Goal: Complete application form

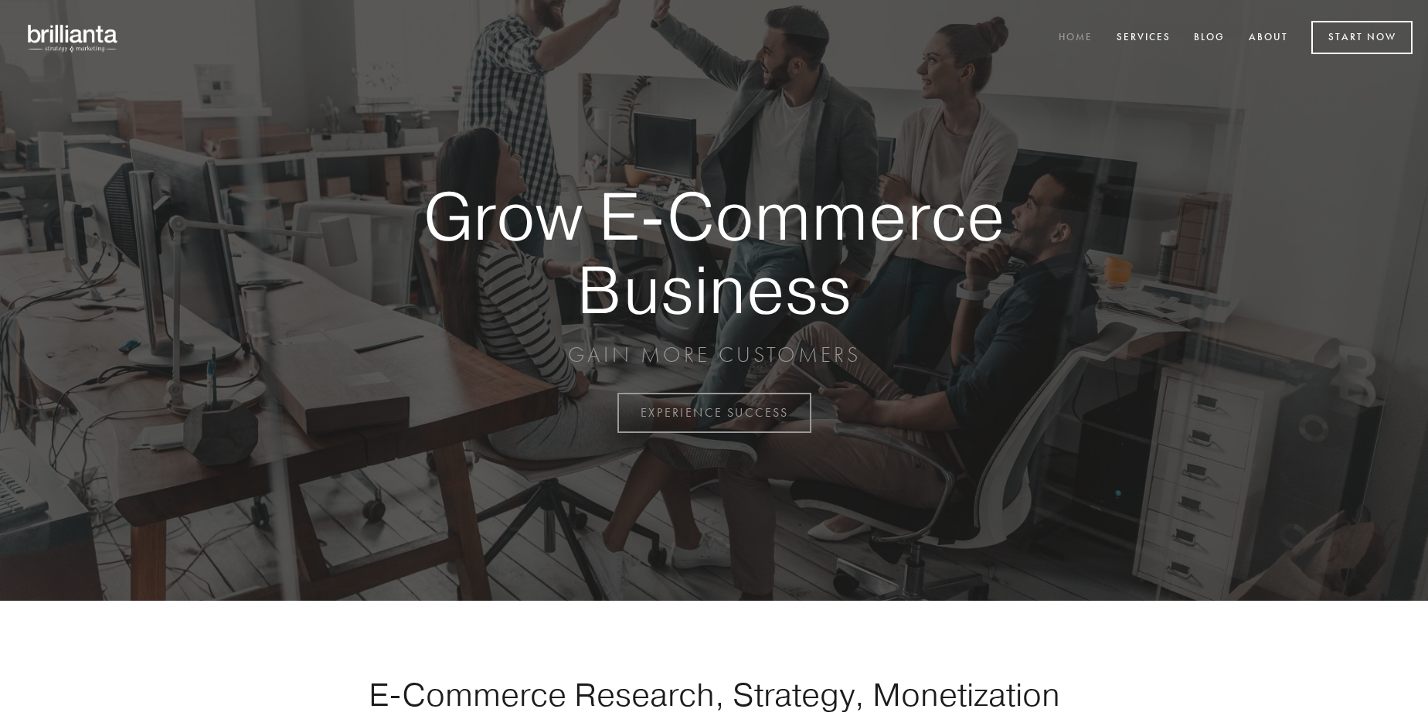
scroll to position [4052, 0]
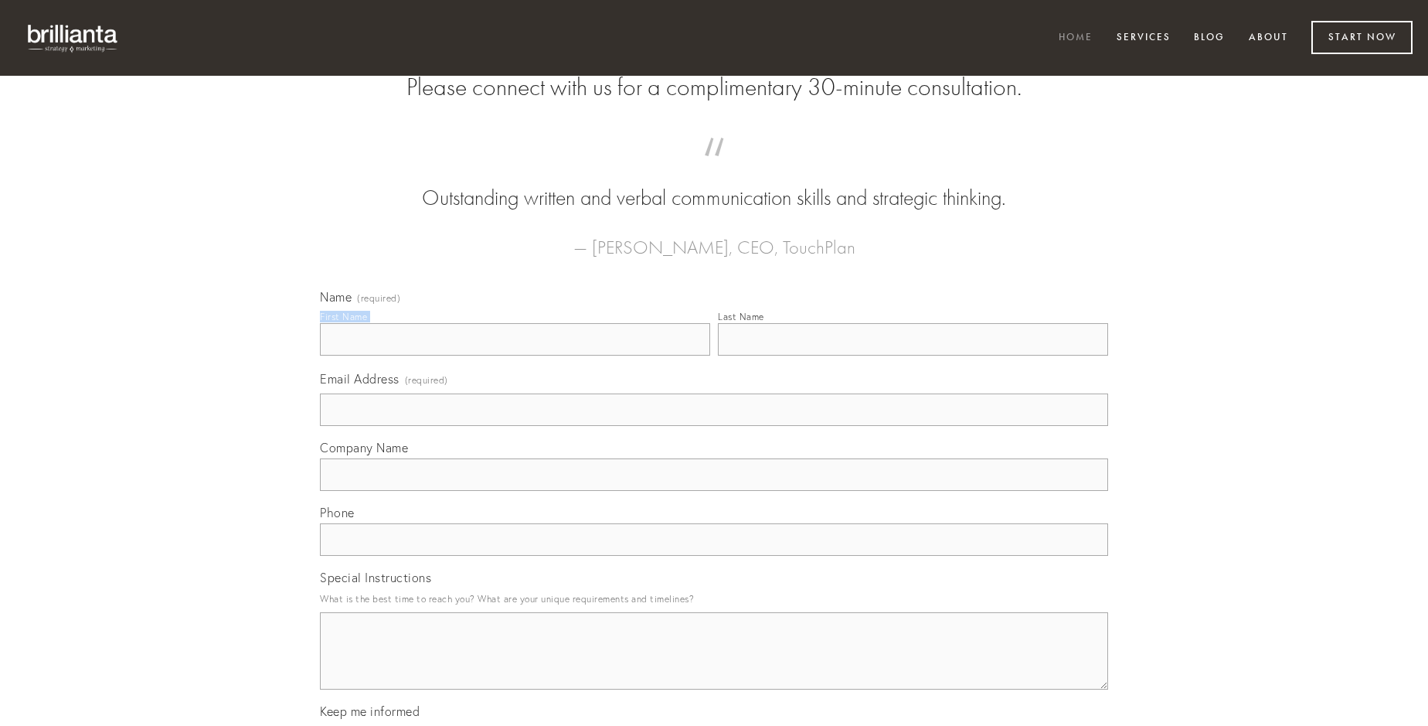
type input "[PERSON_NAME] MD"
click at [913, 356] on input "Last Name" at bounding box center [913, 339] width 390 height 32
type input "[PERSON_NAME] MD"
click at [714, 426] on input "Email Address (required)" at bounding box center [714, 409] width 788 height 32
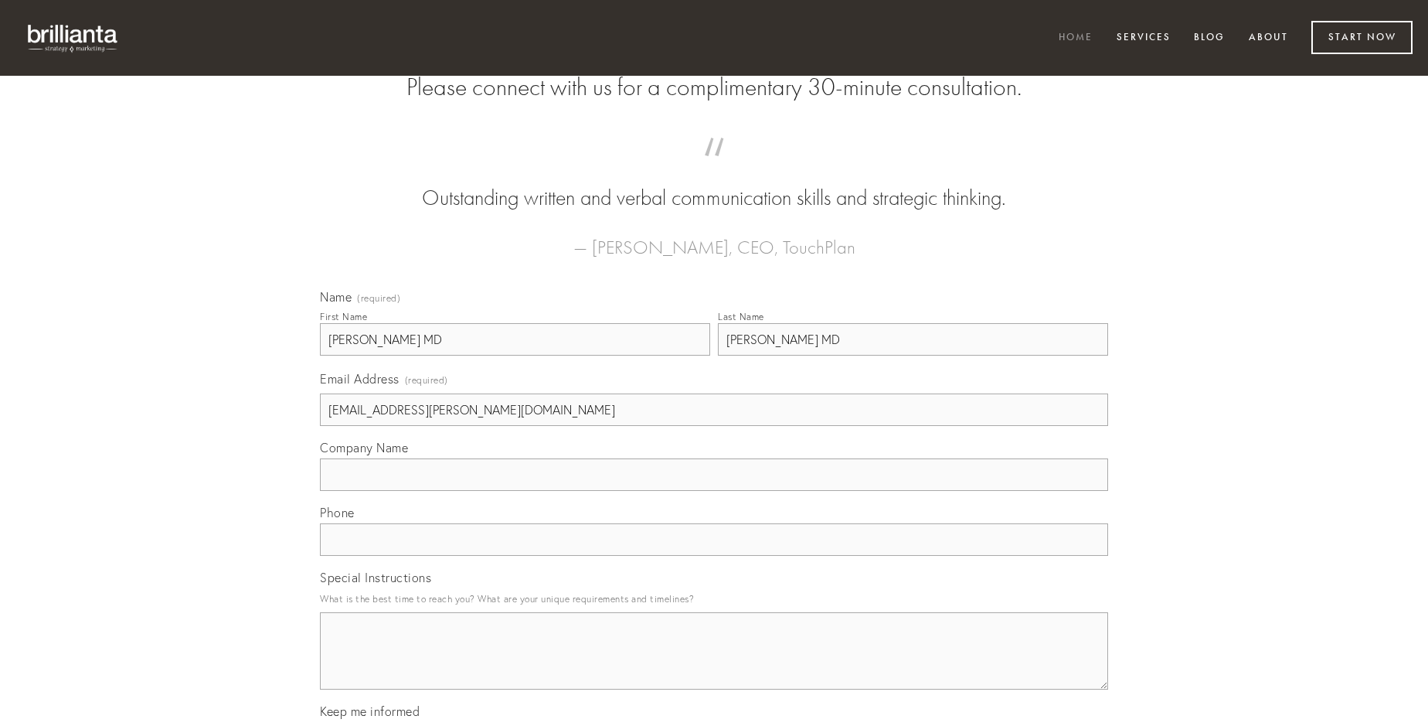
type input "[EMAIL_ADDRESS][PERSON_NAME][DOMAIN_NAME]"
click at [714, 491] on input "Company Name" at bounding box center [714, 474] width 788 height 32
type input "averto"
click at [714, 556] on input "text" at bounding box center [714, 539] width 788 height 32
click at [714, 665] on textarea "Special Instructions" at bounding box center [714, 650] width 788 height 77
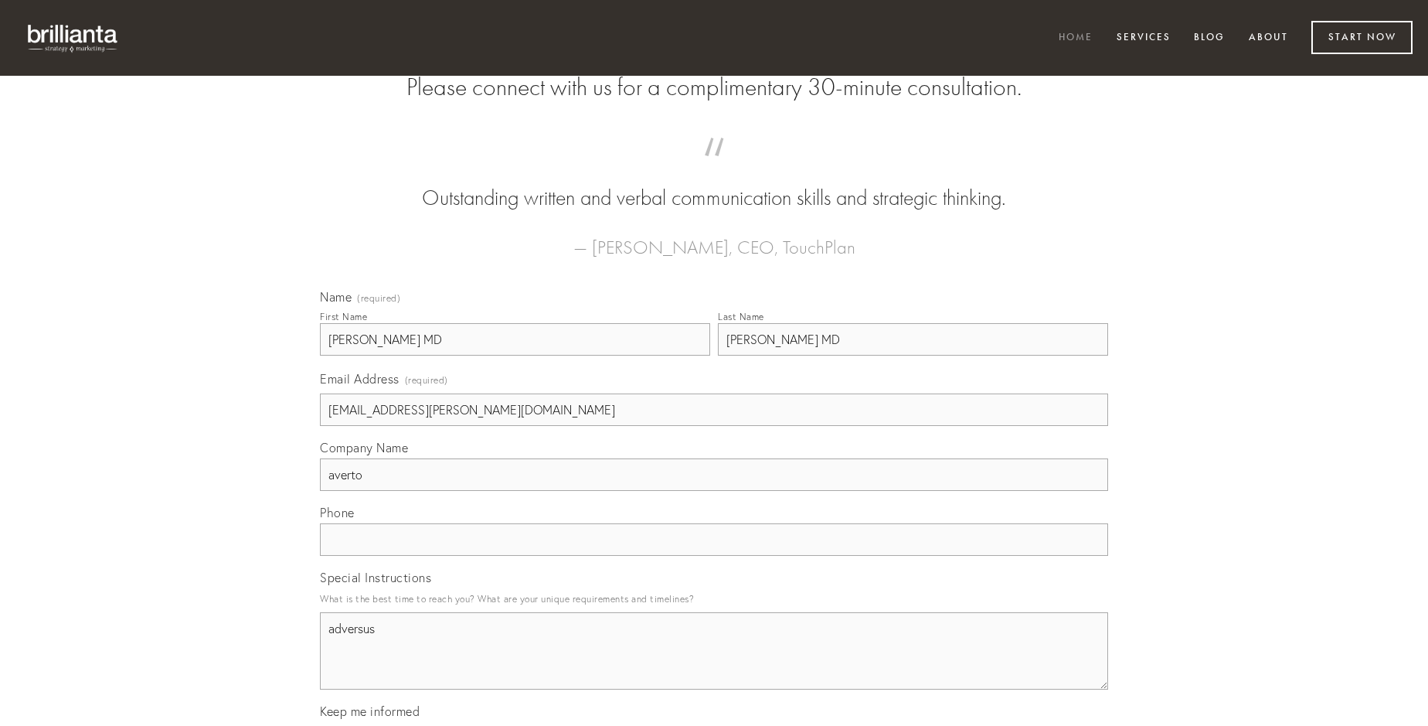
type textarea "adversus"
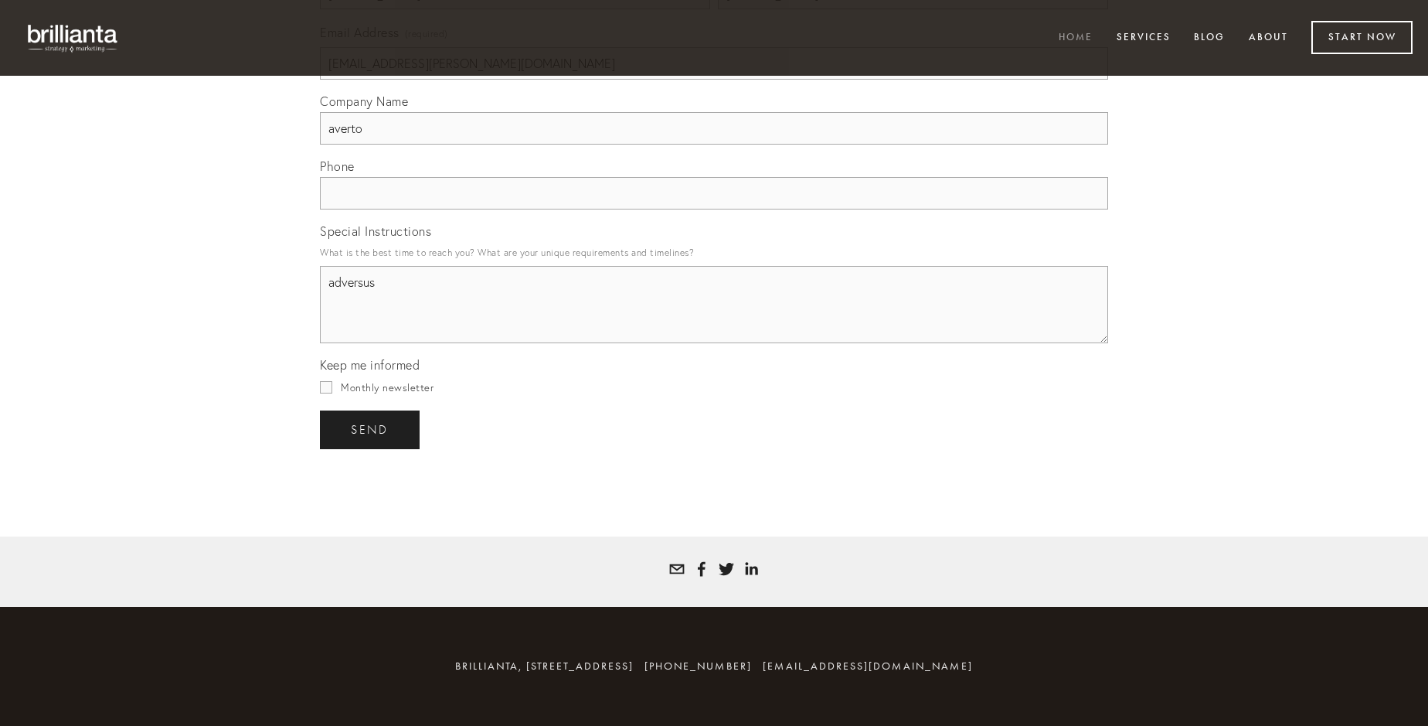
click at [371, 429] on span "send" at bounding box center [370, 430] width 38 height 14
